Goal: Navigation & Orientation: Find specific page/section

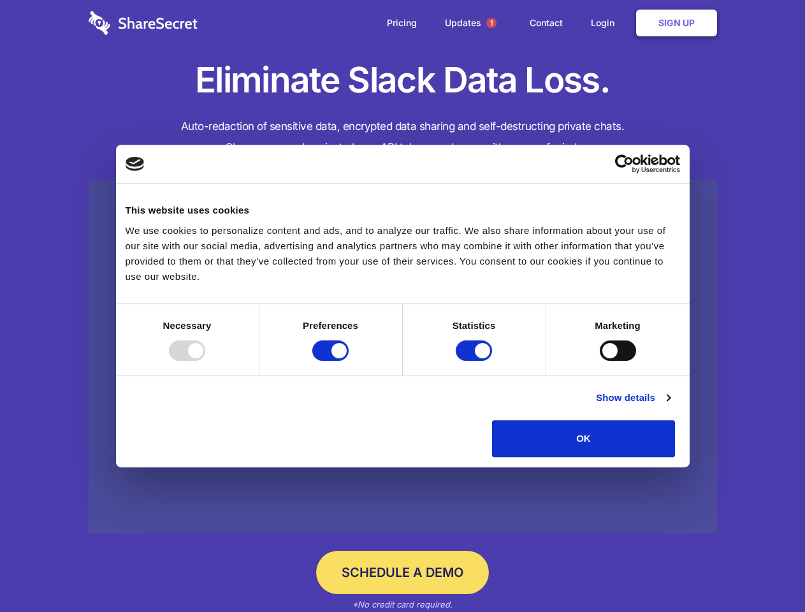
click at [205, 361] on div at bounding box center [187, 350] width 36 height 20
click at [349, 361] on input "Preferences" at bounding box center [330, 350] width 36 height 20
checkbox input "false"
click at [475, 361] on input "Statistics" at bounding box center [474, 350] width 36 height 20
checkbox input "false"
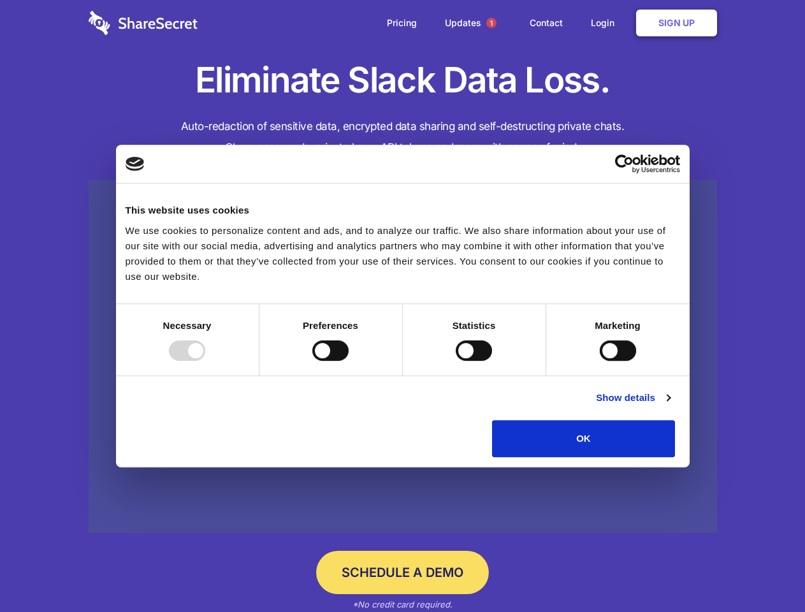
click at [600, 361] on input "Marketing" at bounding box center [618, 350] width 36 height 20
checkbox input "true"
click at [670, 405] on link "Show details" at bounding box center [633, 397] width 74 height 15
click at [0, 0] on li "Necessary 7 Necessary cookies help make a website usable by enabling basic func…" at bounding box center [0, 0] width 0 height 0
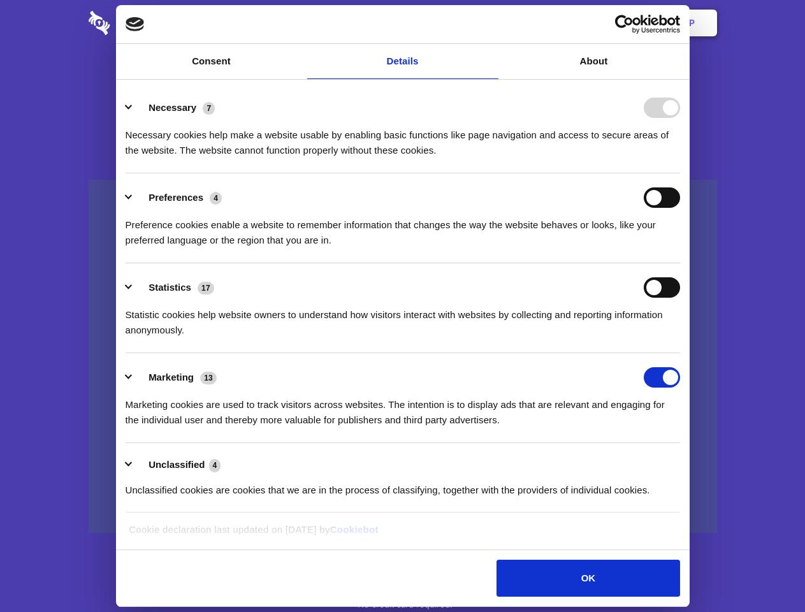
click at [491, 23] on span "1" at bounding box center [491, 23] width 10 height 10
